Goal: Task Accomplishment & Management: Use online tool/utility

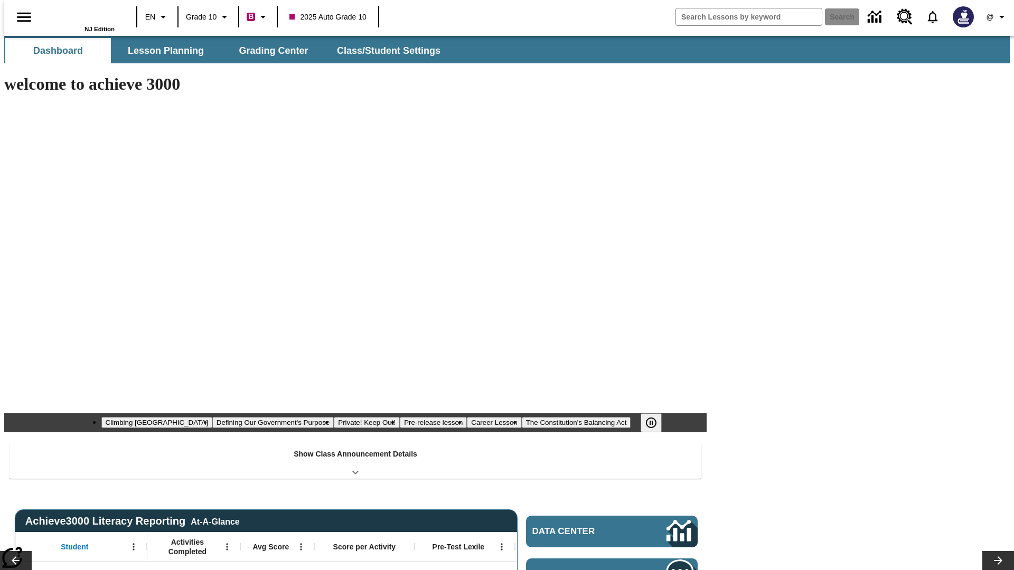
type input "-1"
click at [269, 51] on span "Grading Center" at bounding box center [273, 51] width 69 height 12
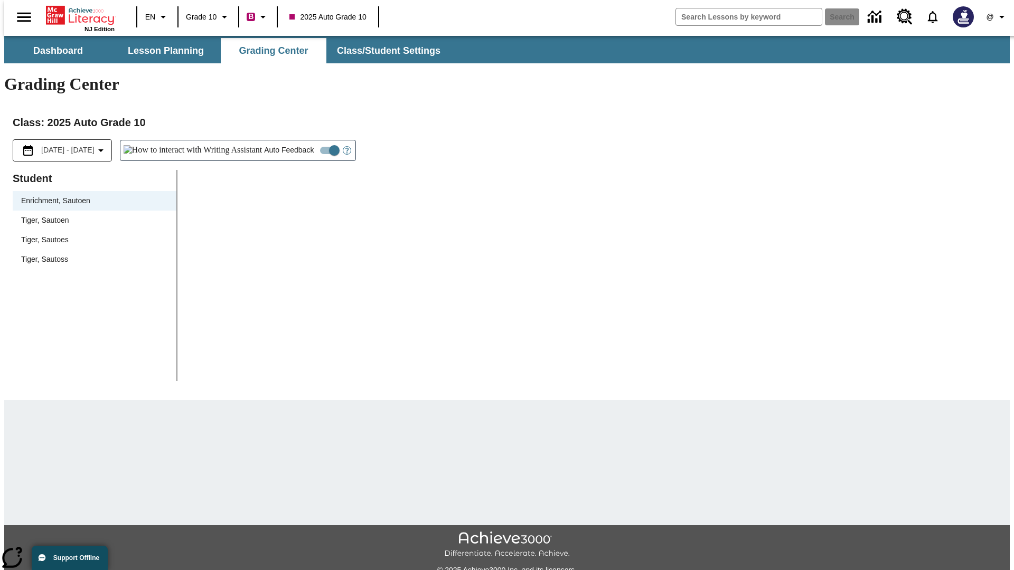
click at [91, 215] on div "Tiger, Sautoen" at bounding box center [94, 220] width 147 height 11
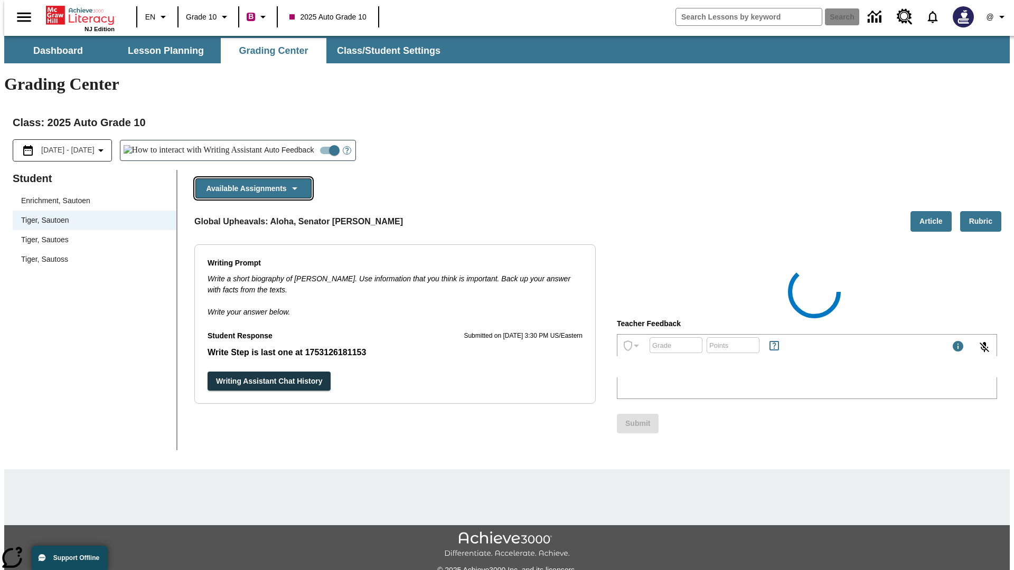
click at [250, 178] on button "Available Assignments" at bounding box center [253, 188] width 116 height 21
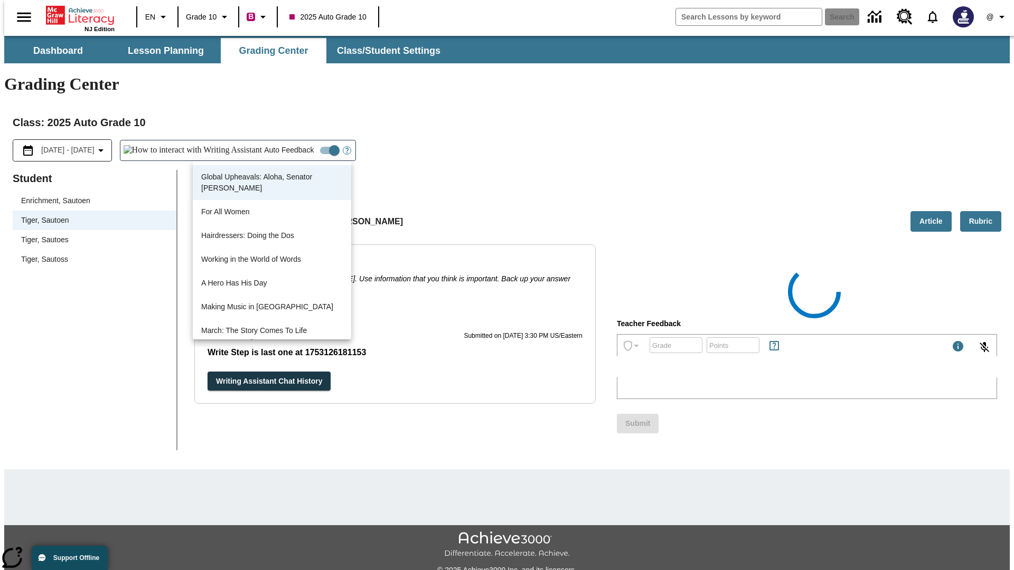
click at [207, 372] on button "Writing Assistant Chat History" at bounding box center [268, 382] width 123 height 20
